Goal: Contribute content: Contribute content

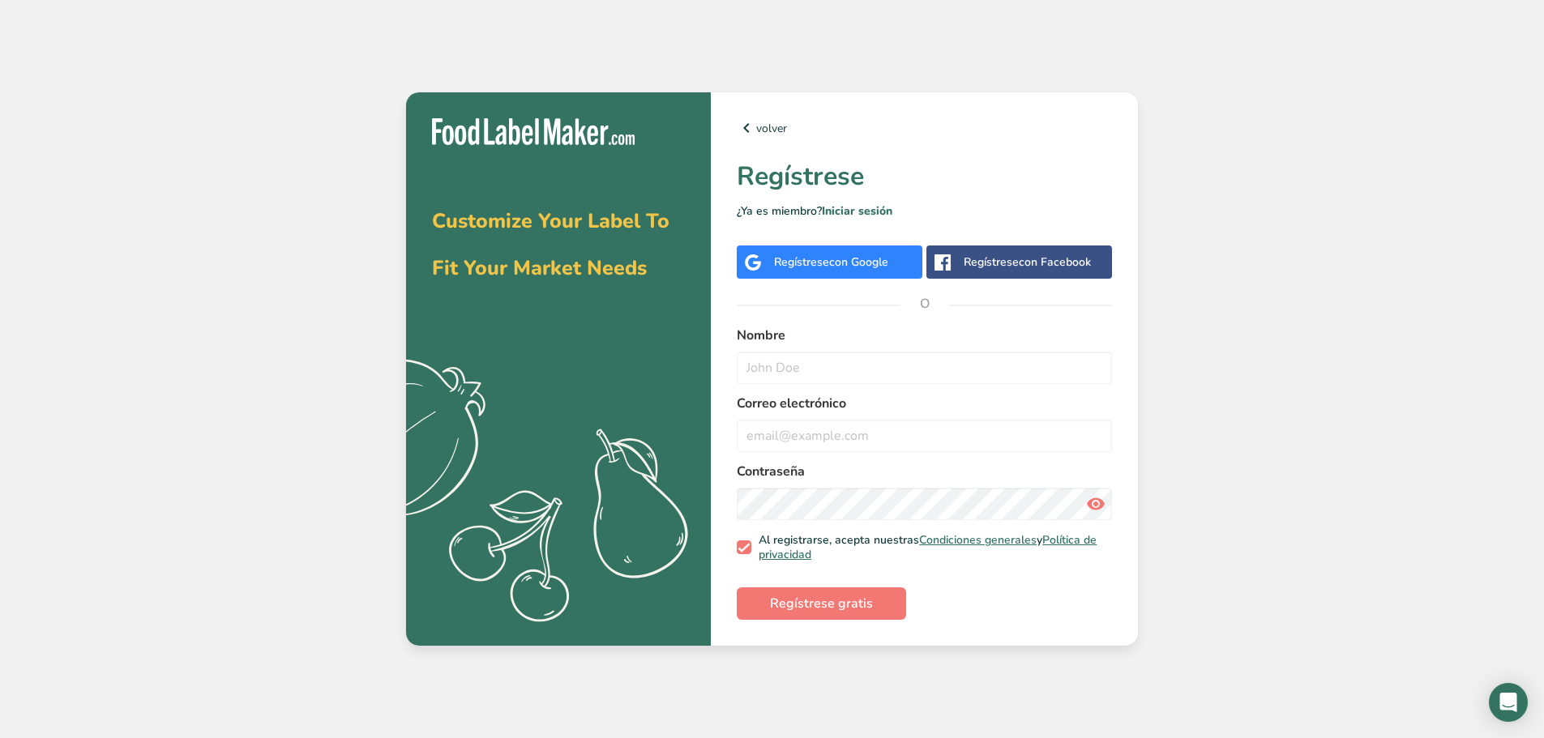
click at [850, 266] on span "con Google" at bounding box center [858, 261] width 59 height 15
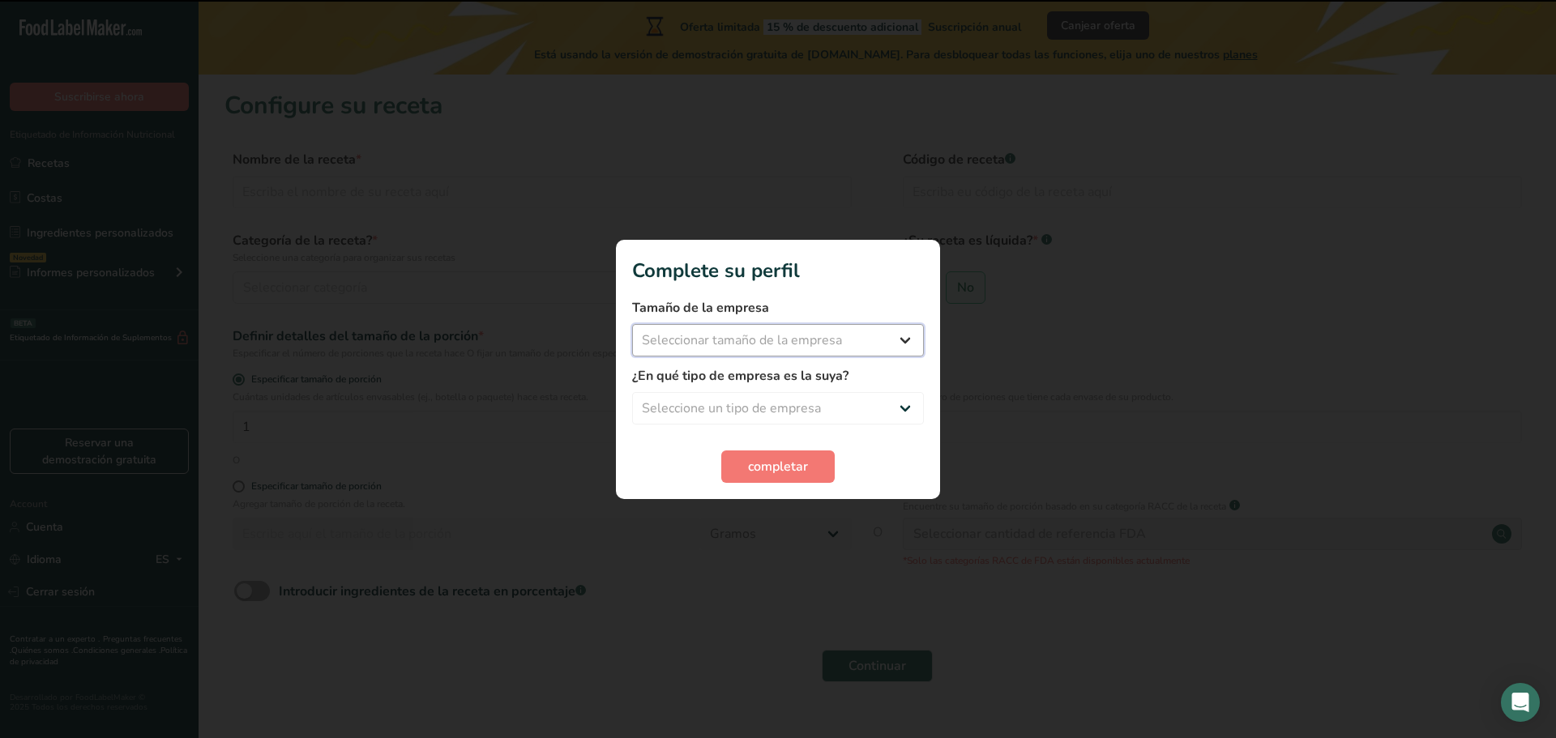
click at [818, 338] on select "Seleccionar tamaño de la empresa Menos de 10 empleados De 10 a 50 empleados De …" at bounding box center [778, 340] width 292 height 32
select select "1"
click at [632, 324] on select "Seleccionar tamaño de la empresa Menos de 10 empleados De 10 a 50 empleados De …" at bounding box center [778, 340] width 292 height 32
click at [813, 413] on select "Seleccione un tipo de empresa Fabricante de alimentos envasados Restaurante y c…" at bounding box center [778, 408] width 292 height 32
select select "1"
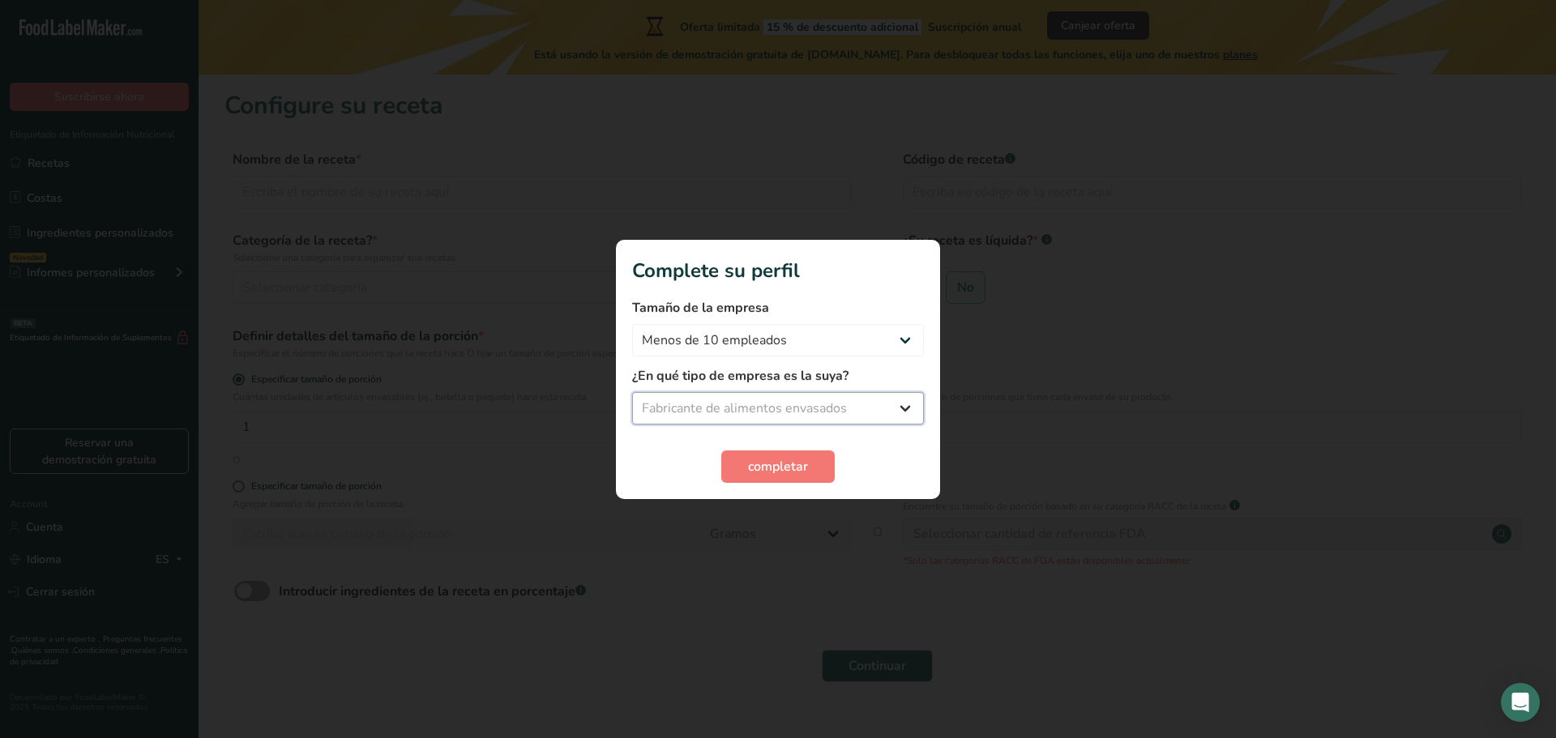
click at [632, 392] on select "Seleccione un tipo de empresa Fabricante de alimentos envasados Restaurante y c…" at bounding box center [778, 408] width 292 height 32
click at [803, 457] on span "completar" at bounding box center [778, 466] width 60 height 19
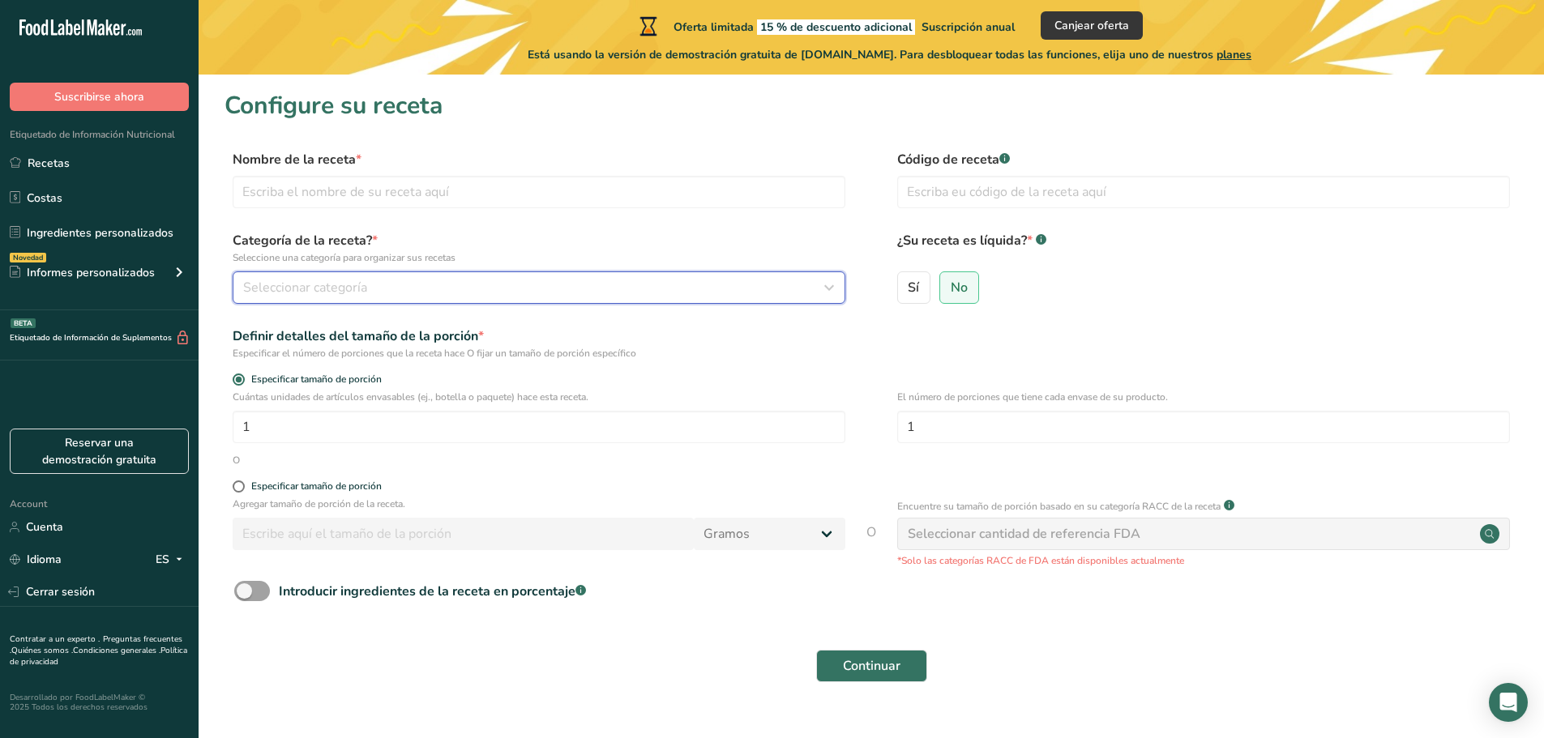
click at [398, 285] on div "Seleccionar categoría" at bounding box center [534, 287] width 582 height 19
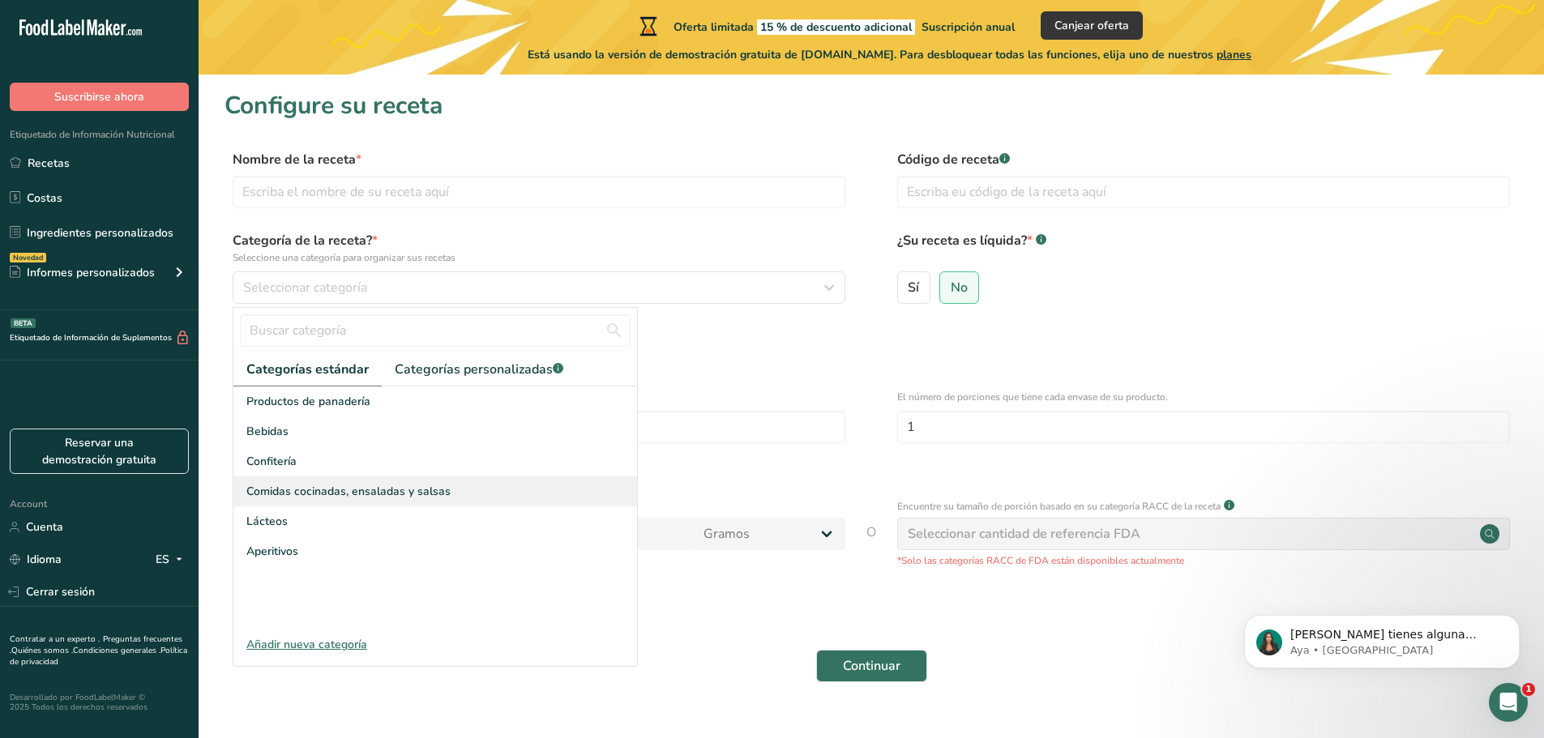
click at [361, 496] on span "Comidas cocinadas, ensaladas y salsas" at bounding box center [348, 491] width 204 height 17
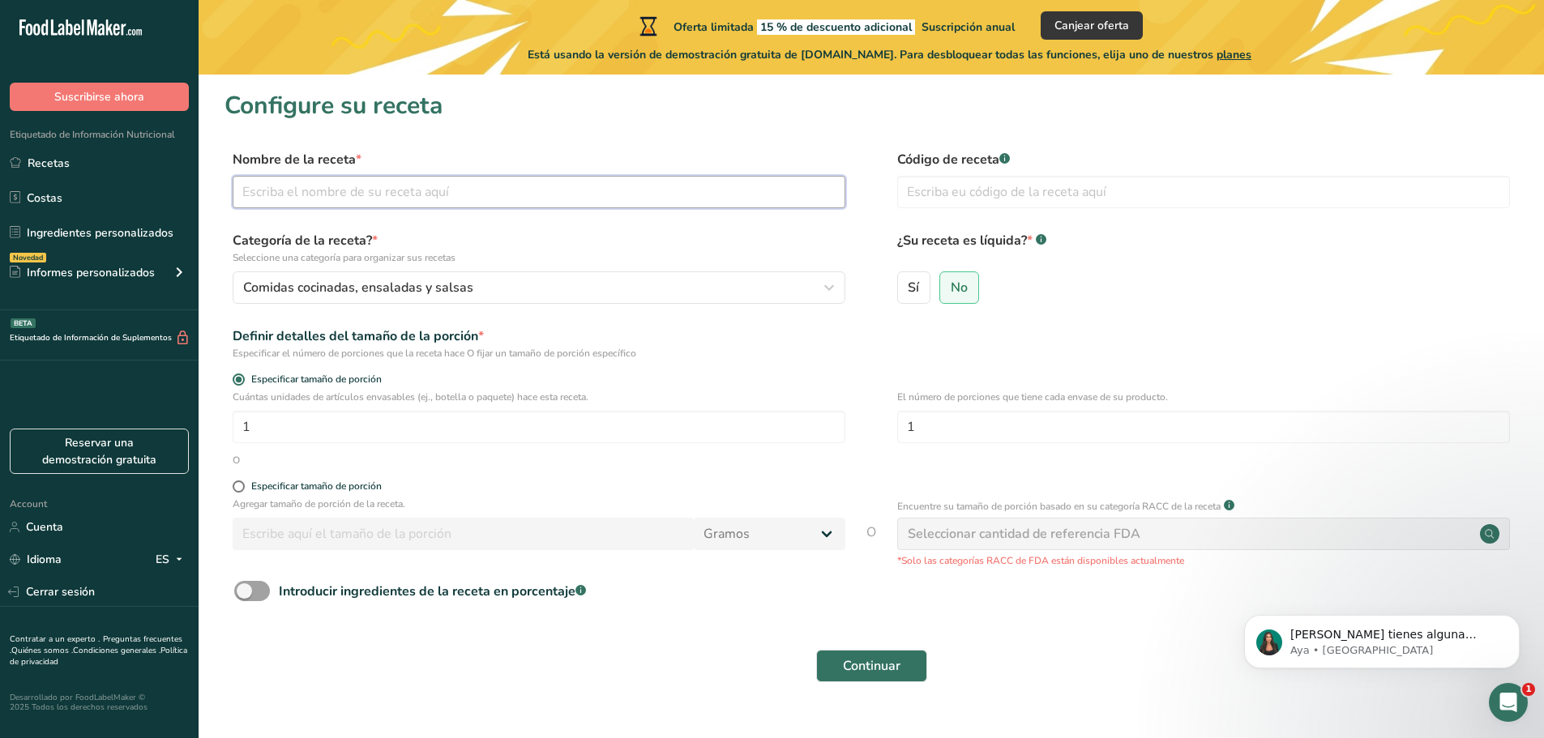
click at [293, 203] on input "text" at bounding box center [539, 192] width 613 height 32
type input "Jalapeño Rodajas Verdes"
click at [1028, 194] on input "text" at bounding box center [1203, 192] width 613 height 32
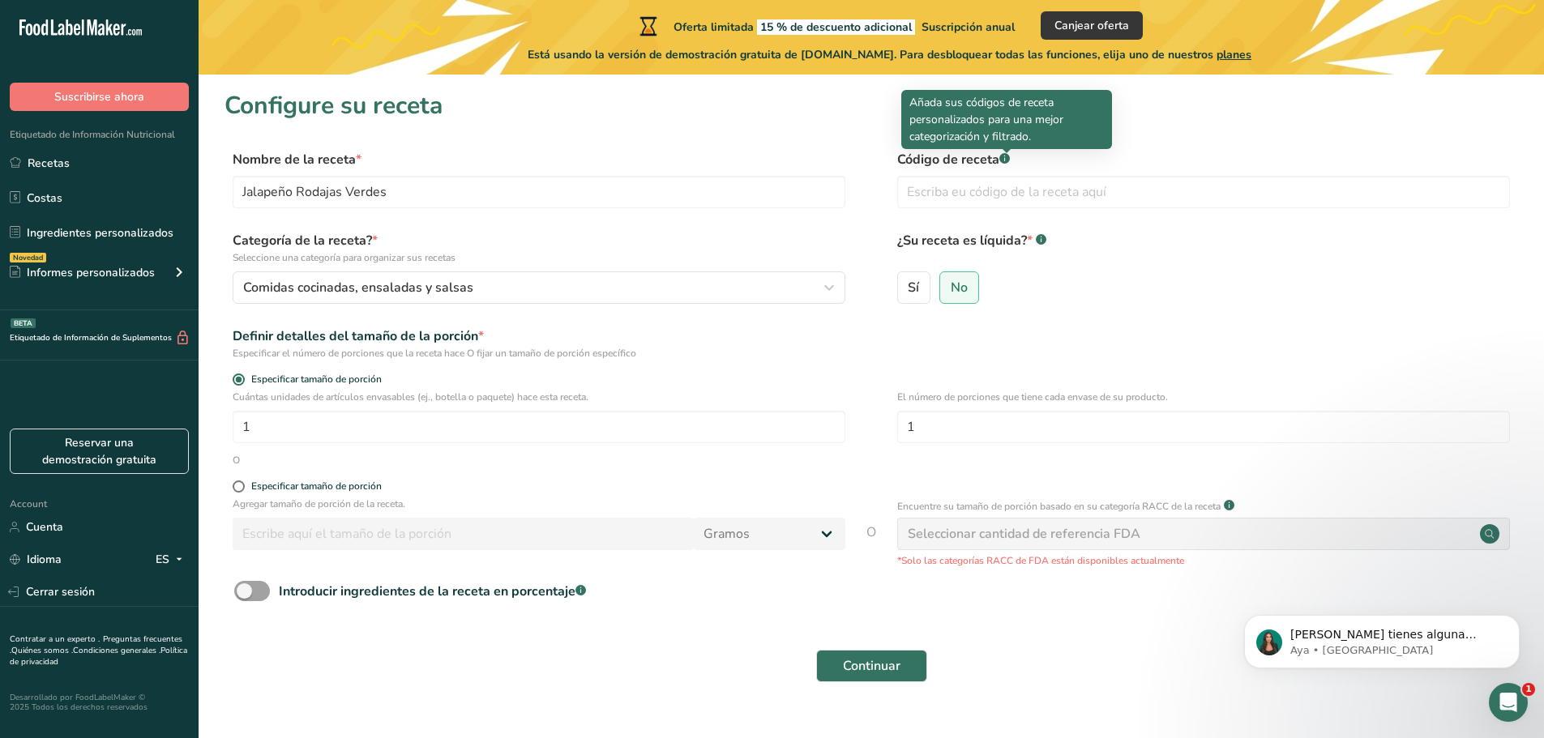
click at [1003, 154] on div at bounding box center [1006, 153] width 8 height 8
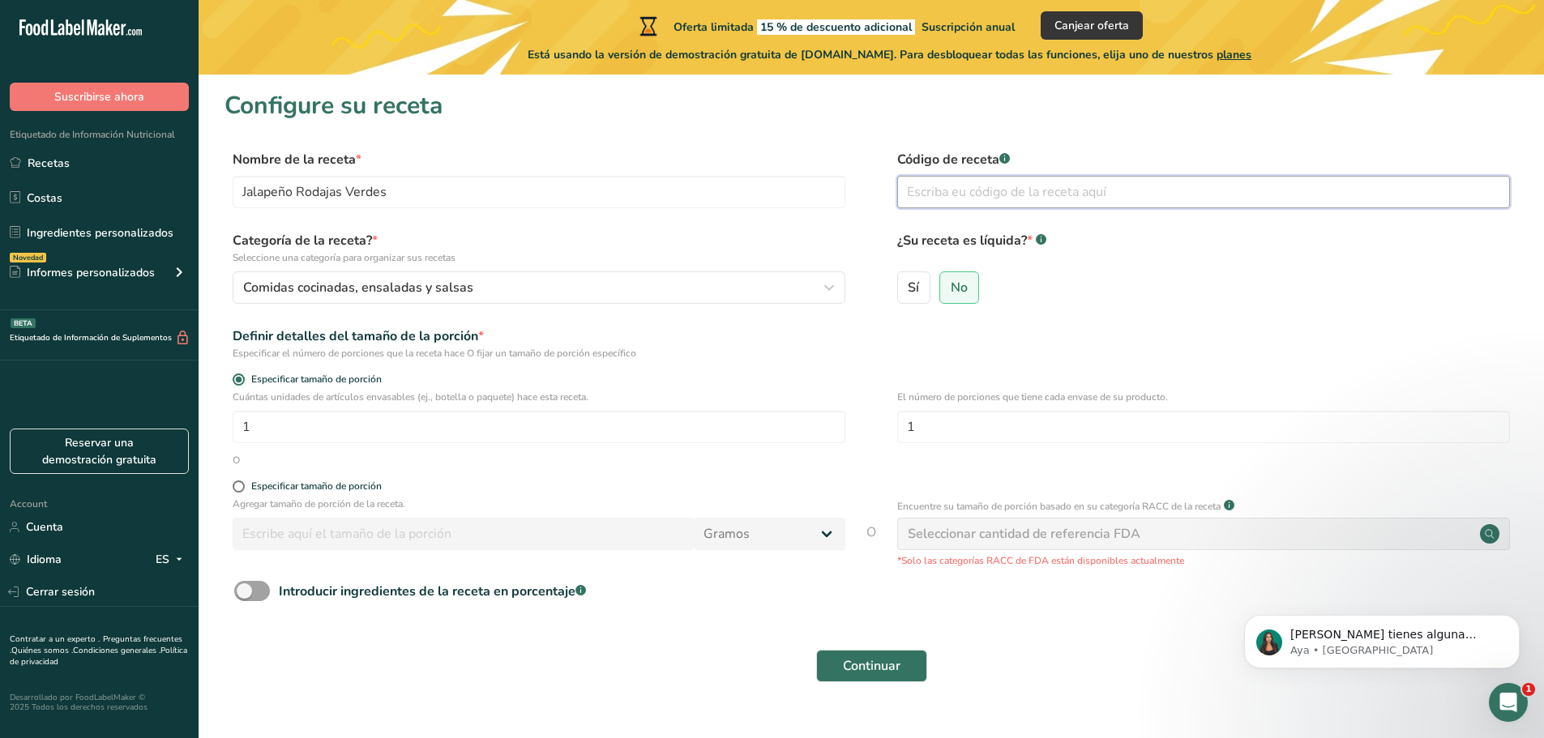
click at [1035, 186] on input "text" at bounding box center [1203, 192] width 613 height 32
click at [372, 483] on div "Especificar tamaño de porción" at bounding box center [316, 486] width 130 height 12
click at [243, 483] on input "Especificar tamaño de porción" at bounding box center [238, 486] width 11 height 11
radio input "true"
radio input "false"
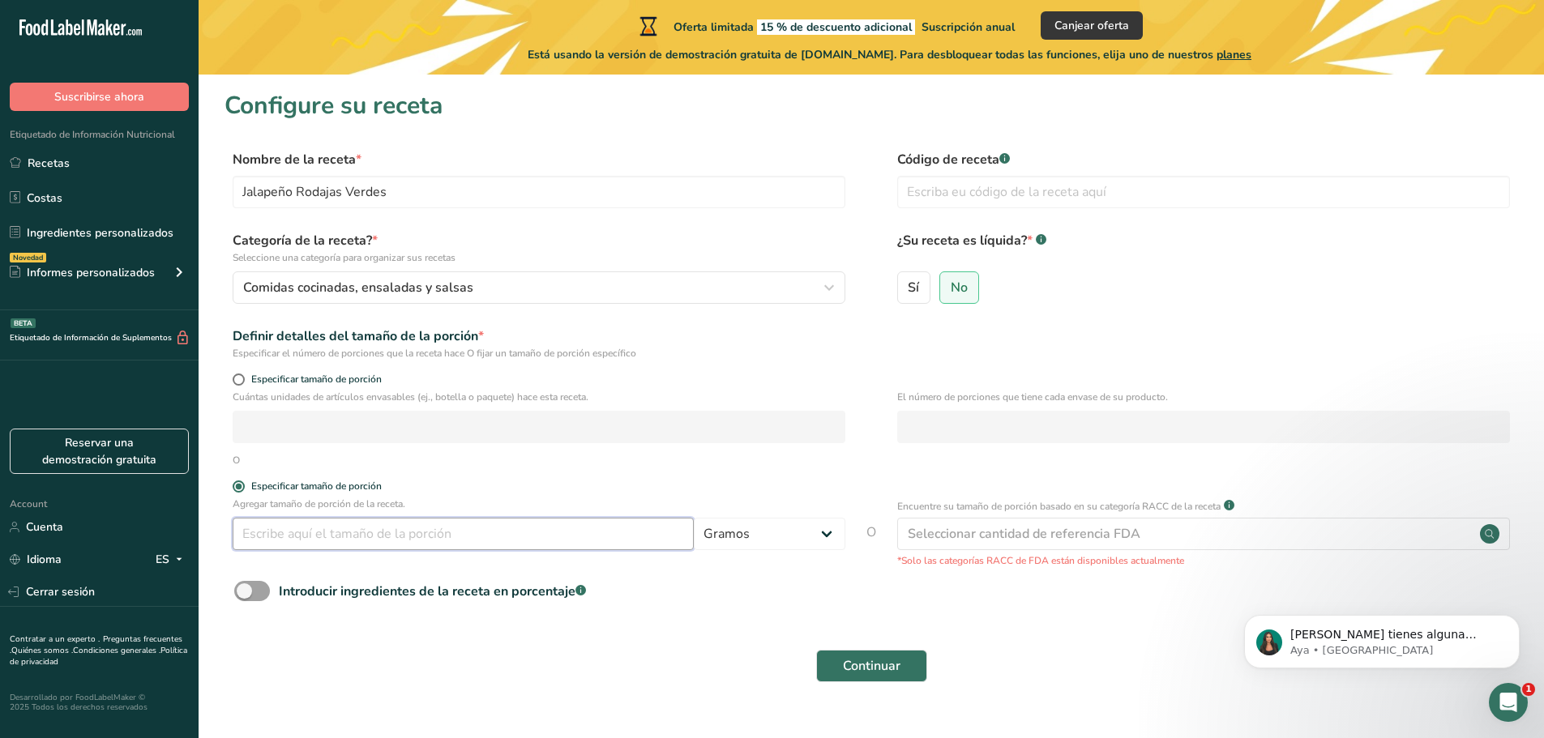
click at [648, 542] on input "number" at bounding box center [463, 534] width 461 height 32
type input "60"
click at [1113, 571] on form "Nombre de la receta * Jalapeño Rodajas Verdes Código de receta .a-a{fill:#34736…" at bounding box center [870, 421] width 1293 height 542
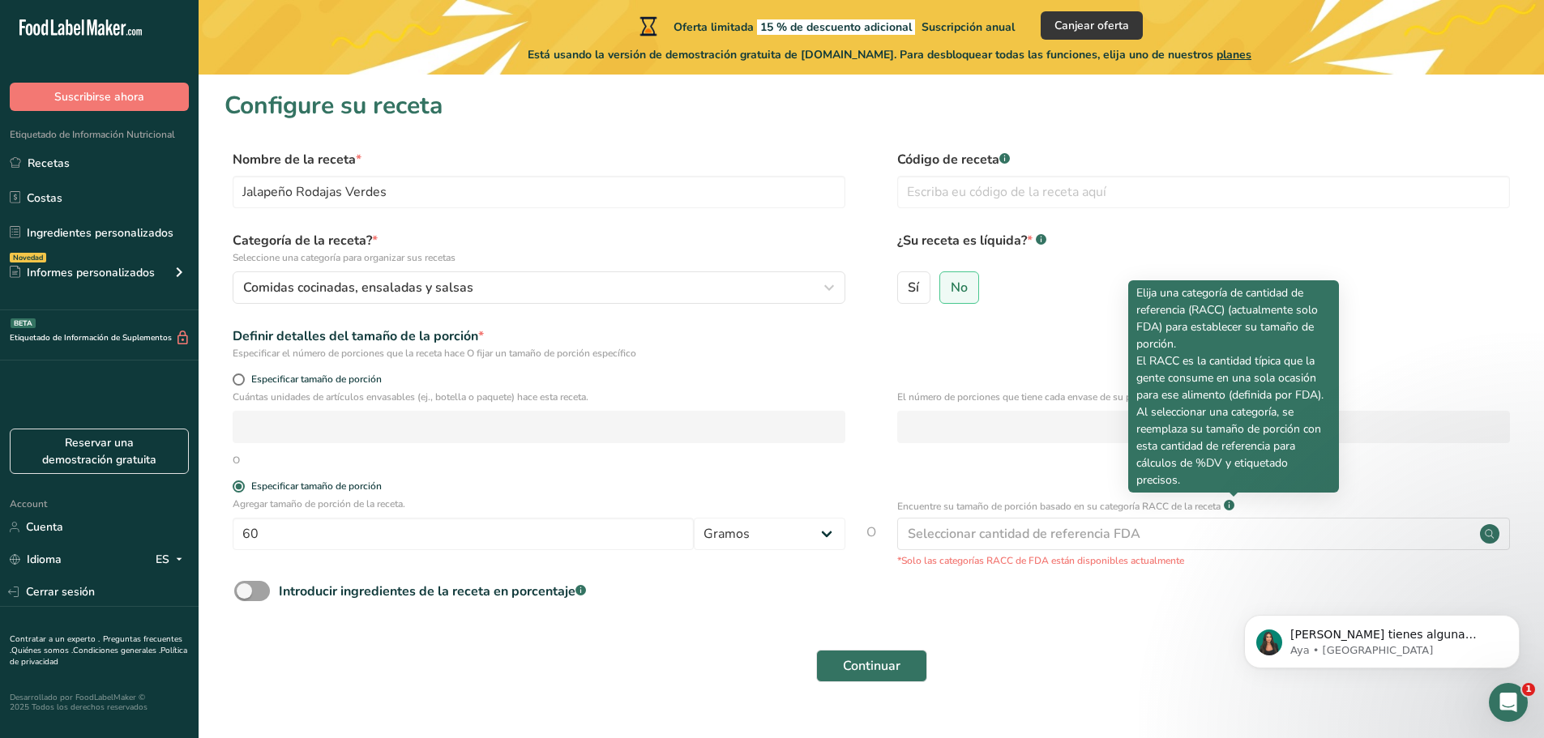
click at [1234, 503] on rect at bounding box center [1228, 505] width 11 height 11
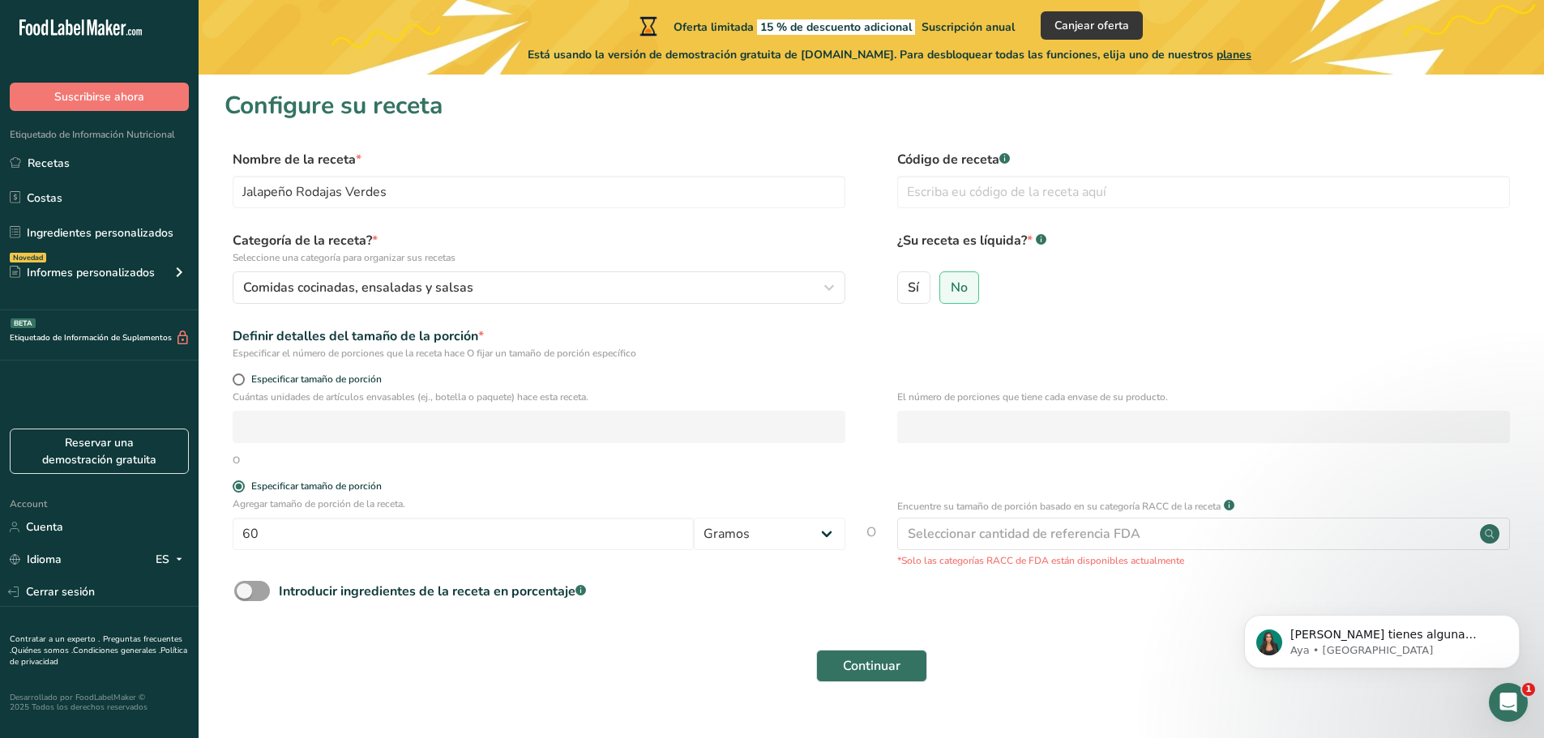
click at [1234, 505] on rect at bounding box center [1228, 505] width 11 height 11
click at [1233, 538] on div "Seleccionar cantidad de referencia FDA" at bounding box center [1203, 534] width 613 height 32
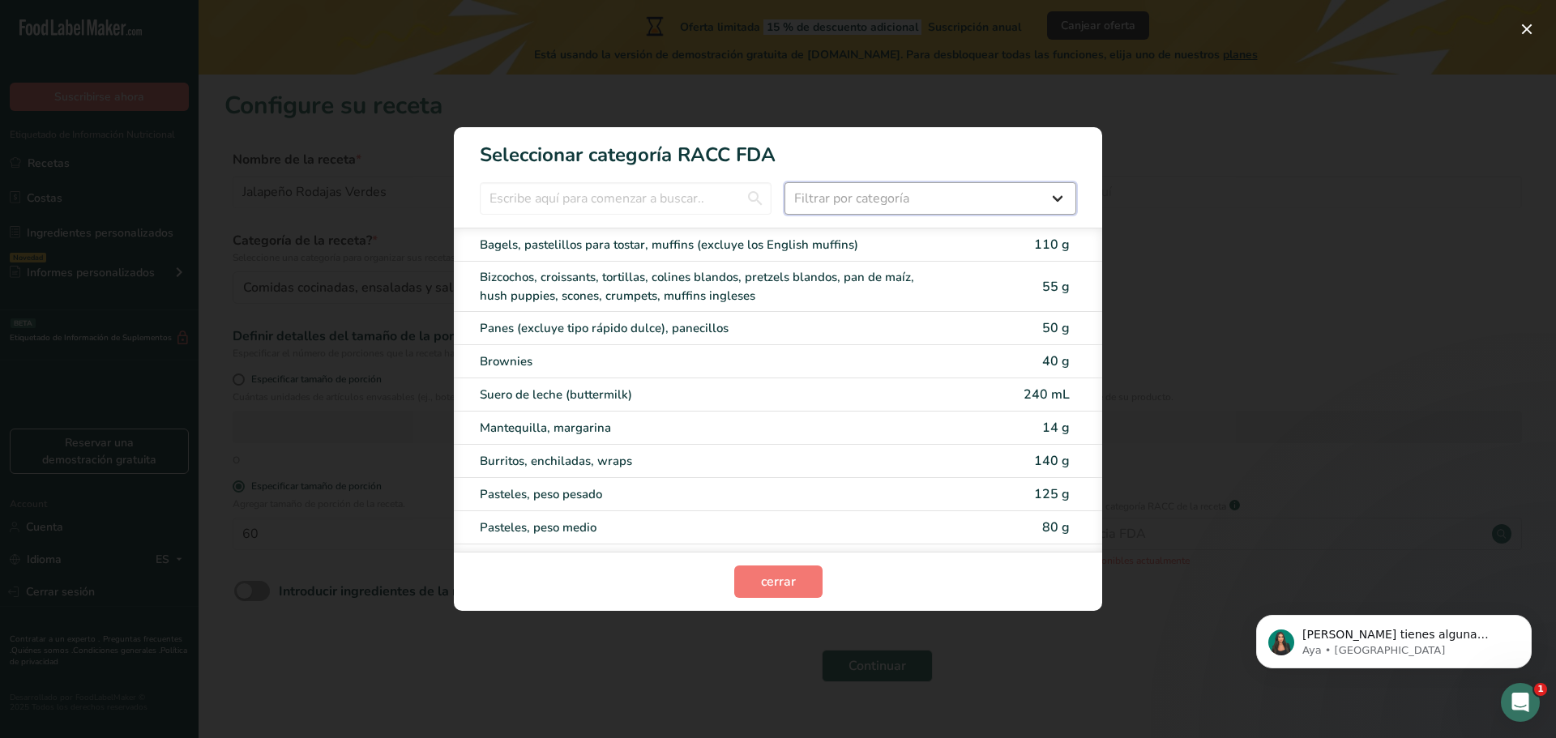
click at [868, 183] on select "Filtrar por categoría Todos Productos de panadería Bebidas Cereales y otros pro…" at bounding box center [930, 198] width 292 height 32
click at [667, 190] on input "RACC Category Selection Modal" at bounding box center [626, 198] width 292 height 32
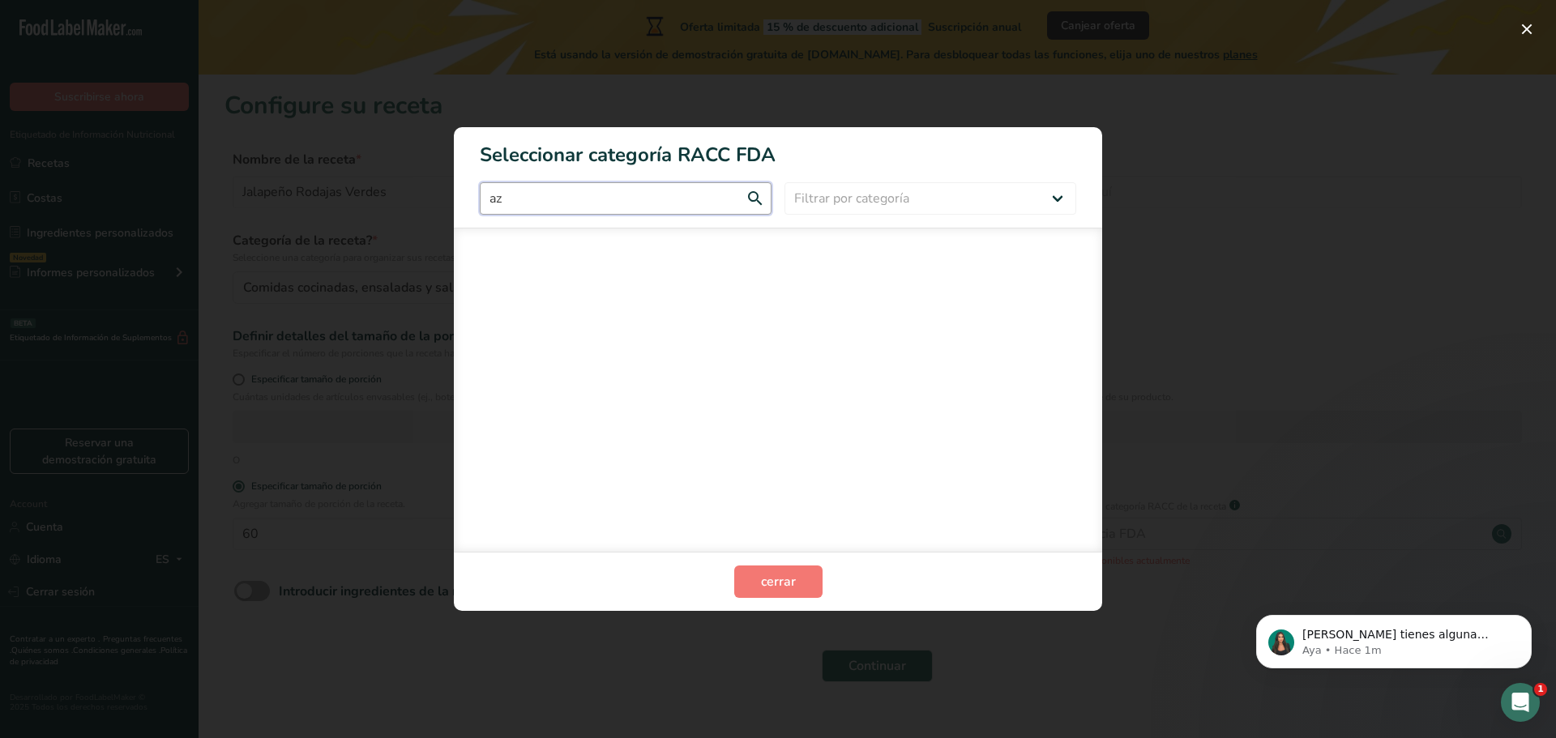
type input "a"
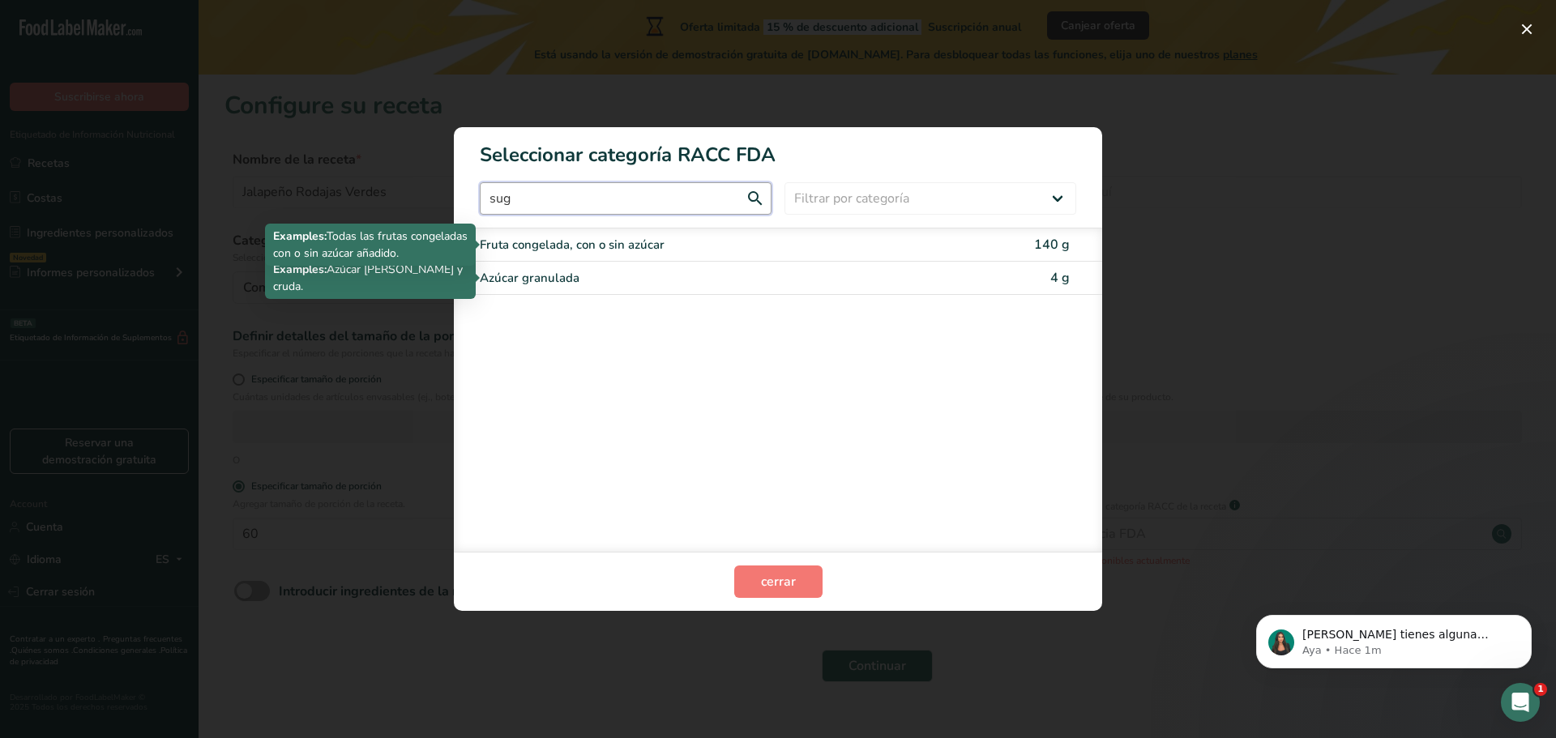
type input "sug"
click at [686, 244] on div "Fruta congelada, con o sin azúcar" at bounding box center [710, 245] width 460 height 19
type input "140"
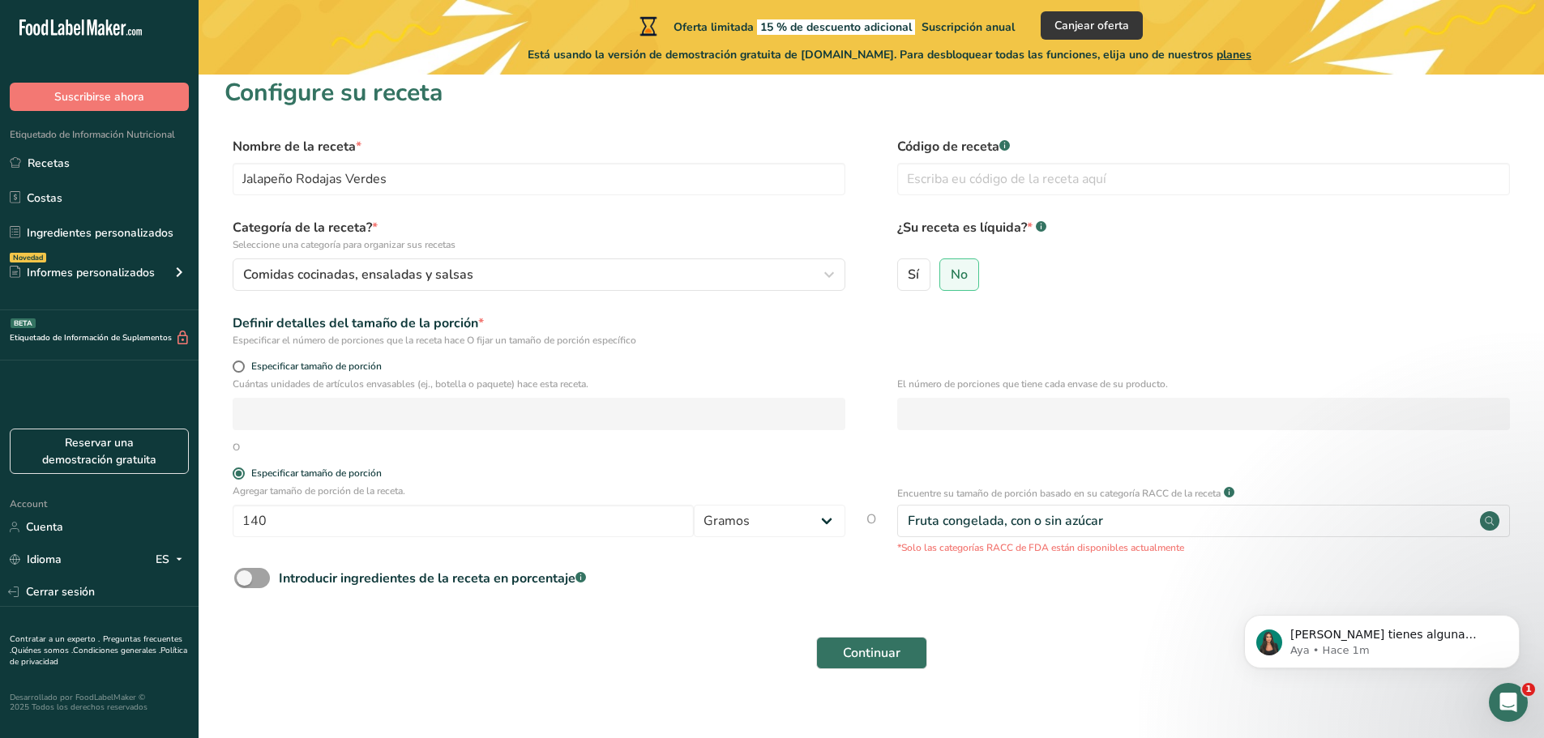
scroll to position [32, 0]
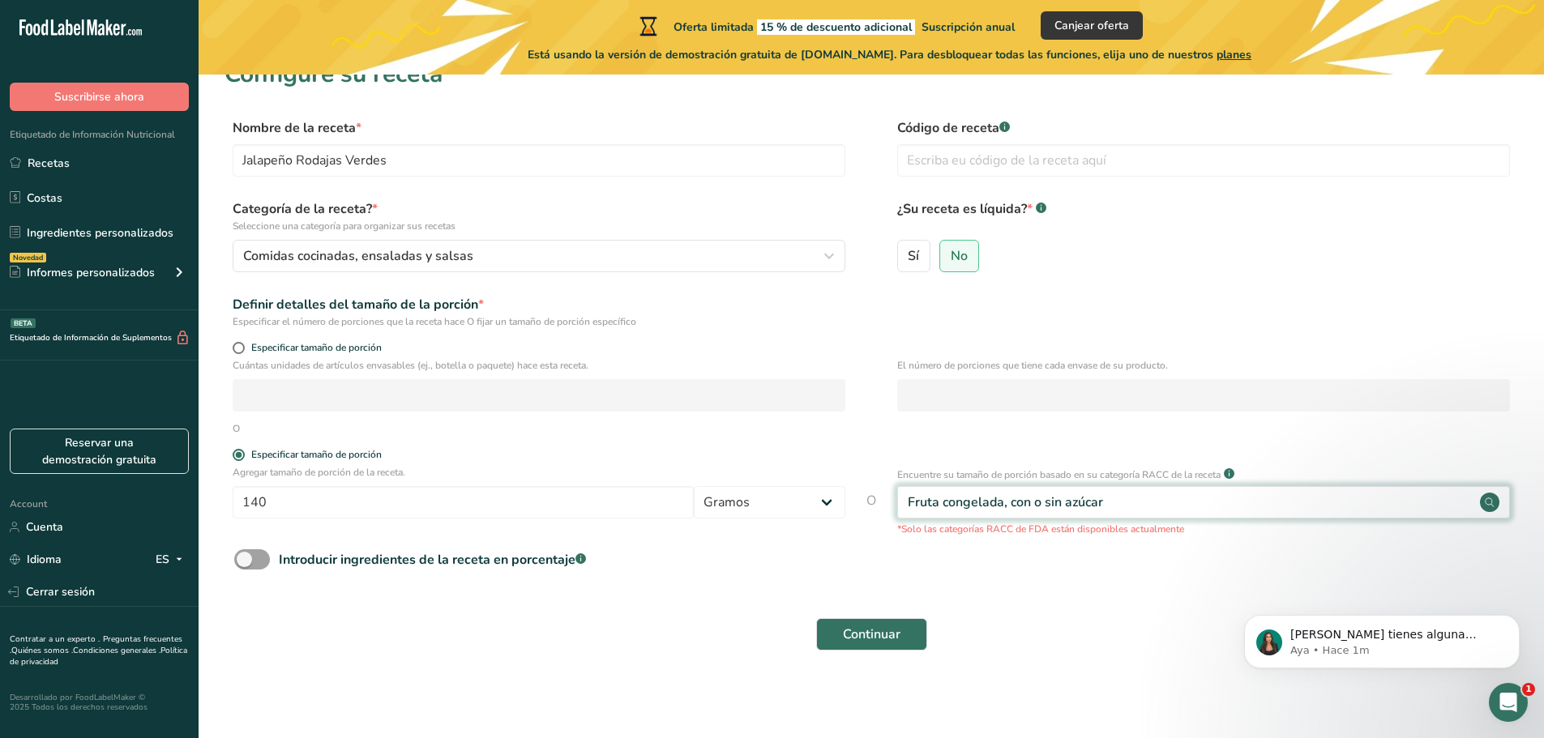
click at [1147, 497] on div "Fruta congelada, con o sin azúcar" at bounding box center [1203, 502] width 613 height 32
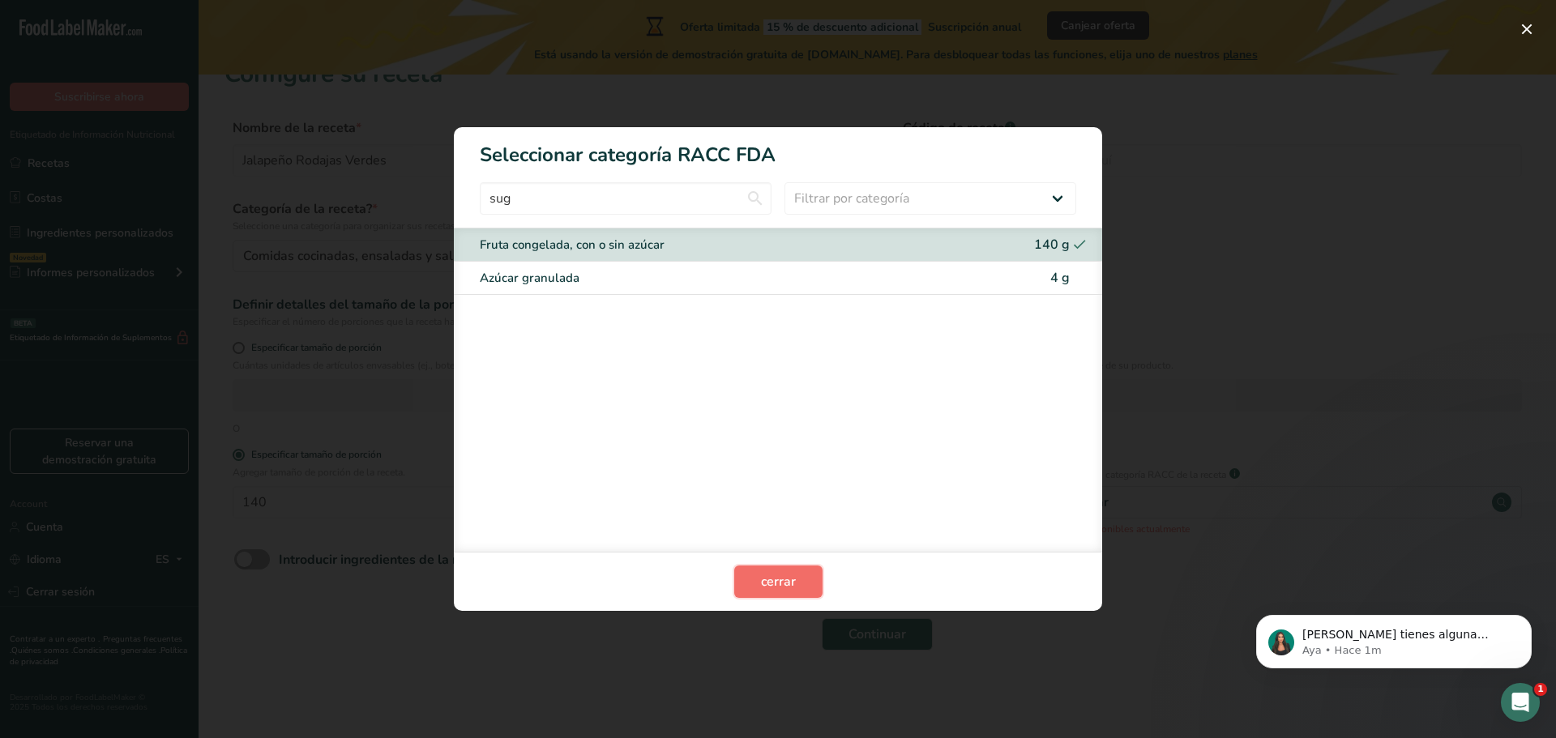
click at [787, 570] on button "cerrar" at bounding box center [778, 582] width 88 height 32
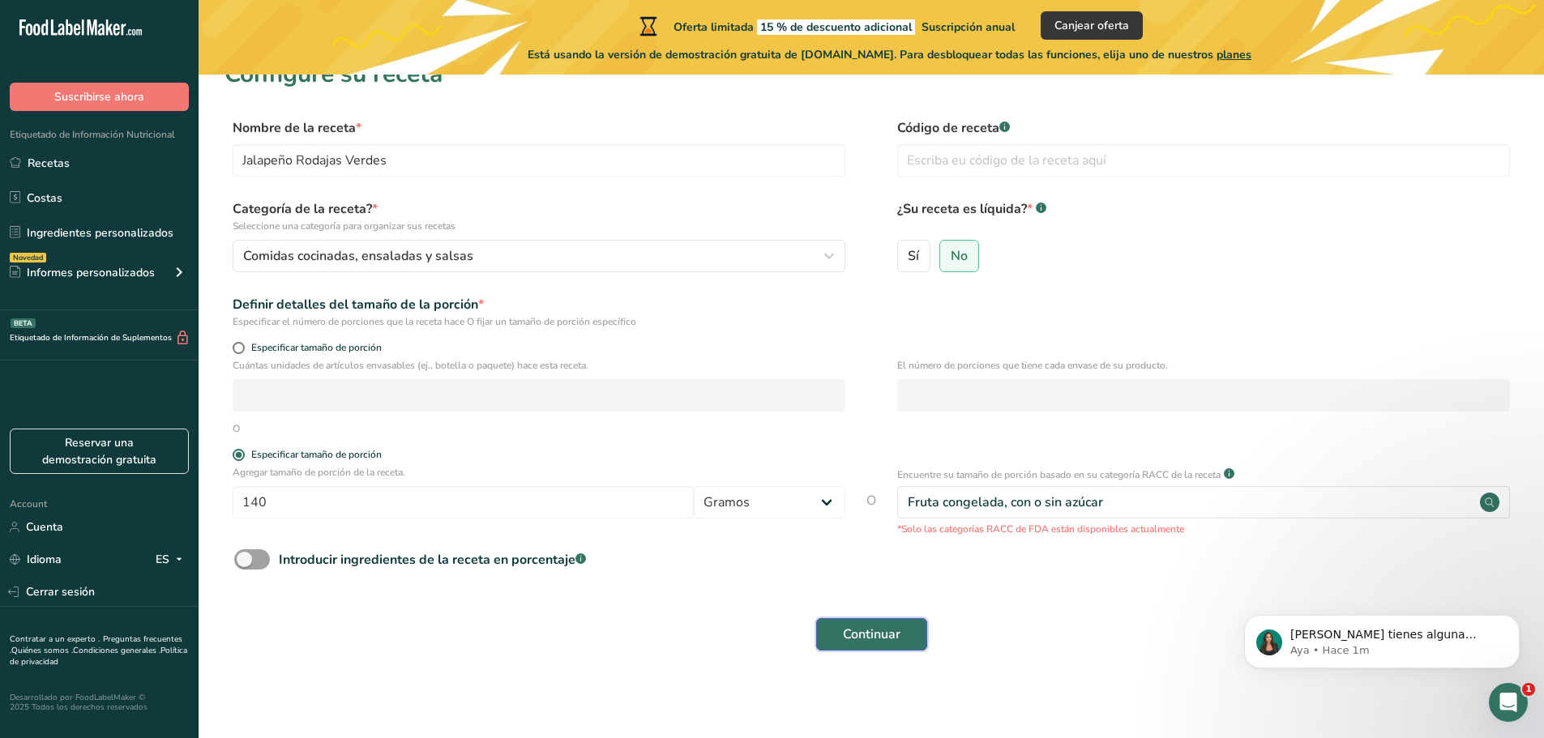
click at [890, 643] on span "Continuar" at bounding box center [872, 634] width 58 height 19
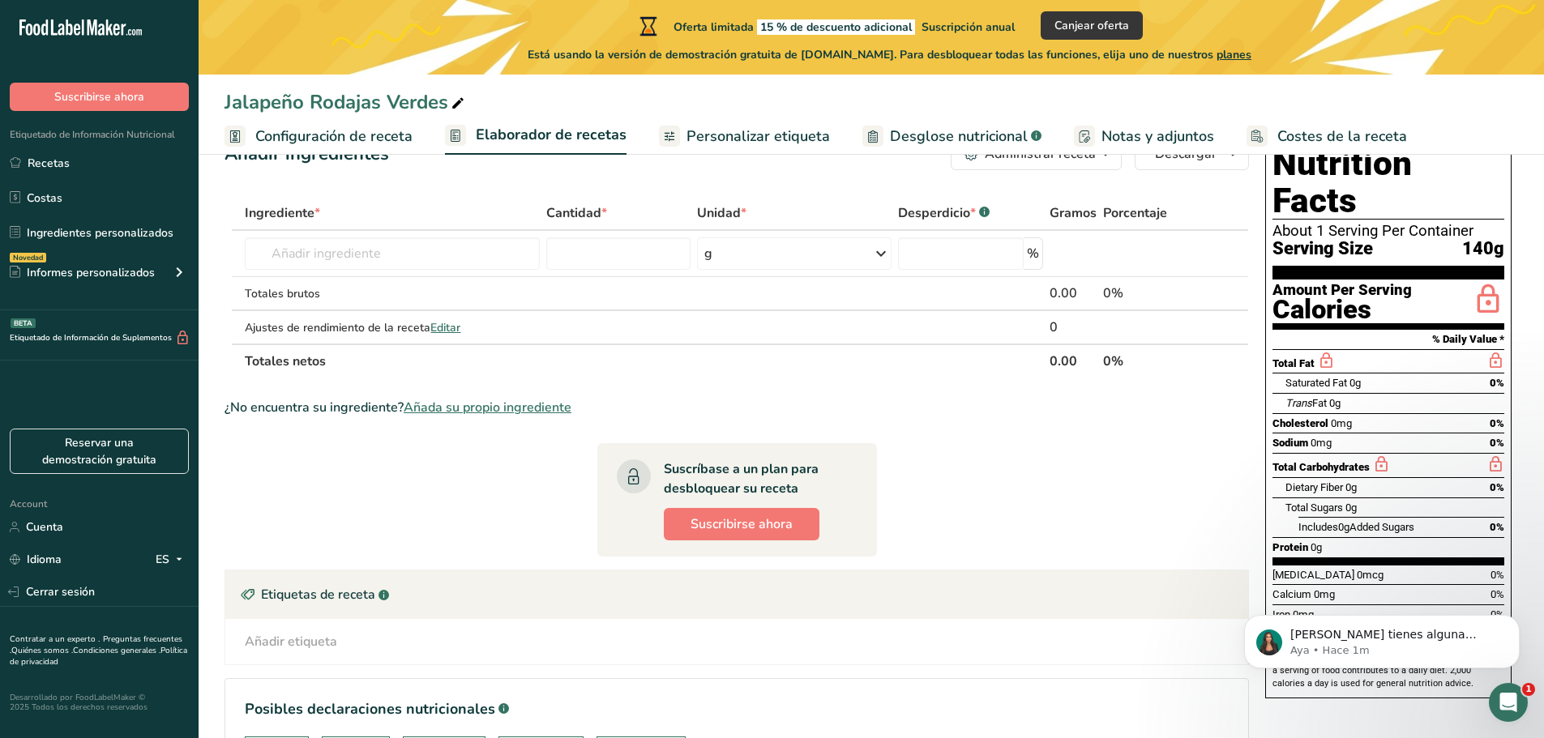
scroll to position [15, 0]
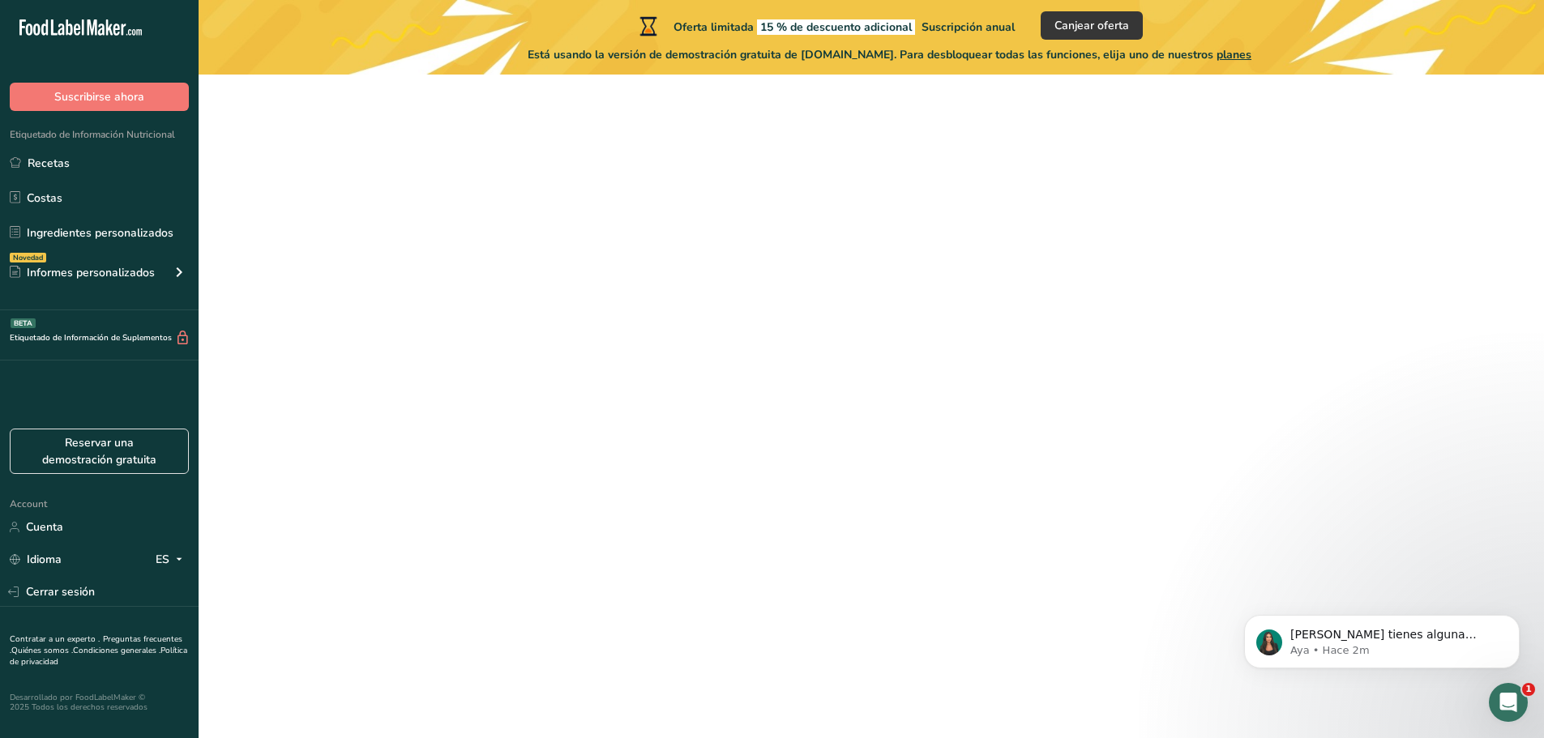
scroll to position [32, 0]
